Goal: Find specific page/section: Find specific page/section

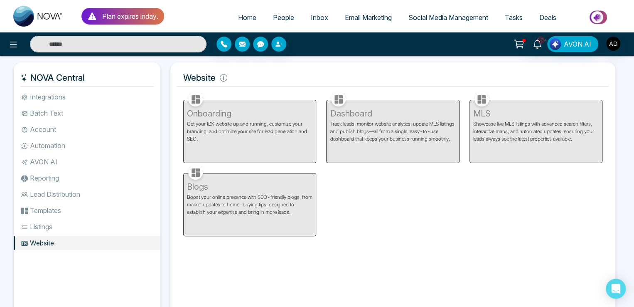
click at [273, 17] on span "People" at bounding box center [283, 17] width 21 height 8
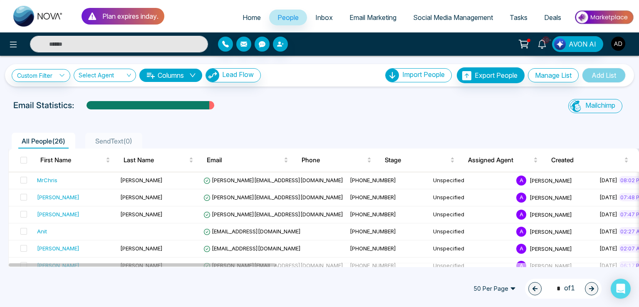
click at [613, 47] on img "button" at bounding box center [618, 44] width 14 height 14
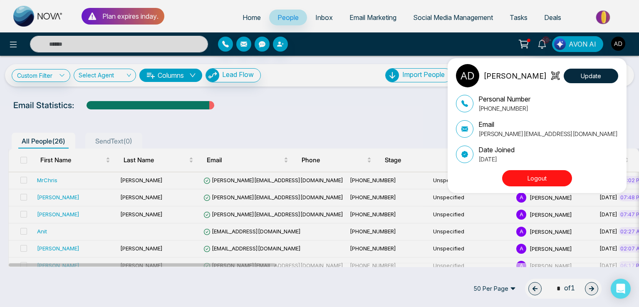
click at [183, 11] on div "Adnan Update Personal Number +919616174444 Email adnan@mmnovatech.com Date Join…" at bounding box center [319, 153] width 639 height 307
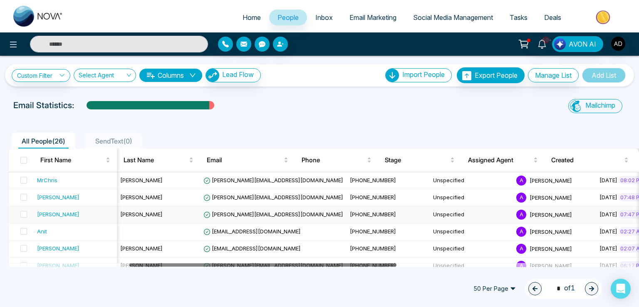
drag, startPoint x: 249, startPoint y: 264, endPoint x: 125, endPoint y: 217, distance: 132.3
